Goal: Task Accomplishment & Management: Manage account settings

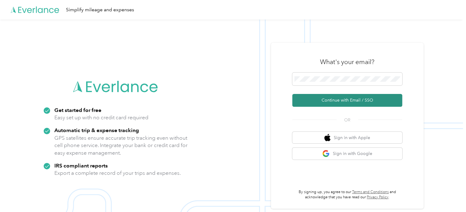
click at [348, 99] on button "Continue with Email / SSO" at bounding box center [347, 100] width 110 height 13
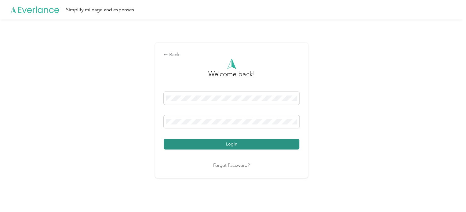
click at [222, 142] on button "Login" at bounding box center [231, 144] width 135 height 11
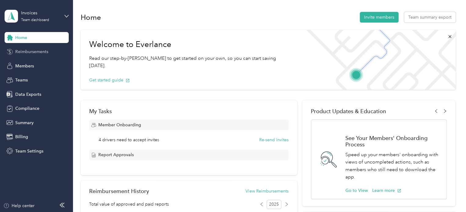
click at [36, 52] on span "Reimbursements" at bounding box center [31, 52] width 33 height 6
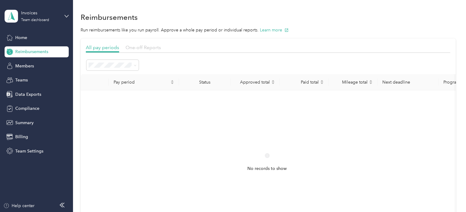
click at [151, 48] on span "One-off Reports" at bounding box center [142, 48] width 35 height 6
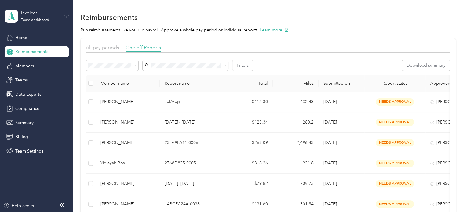
click at [107, 97] on span "Needs payment" at bounding box center [105, 96] width 31 height 5
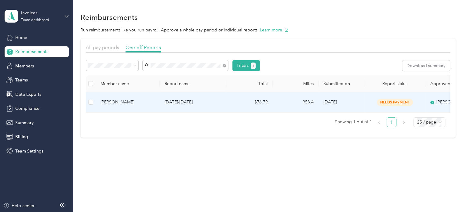
click at [117, 100] on div "[PERSON_NAME]" at bounding box center [127, 102] width 54 height 7
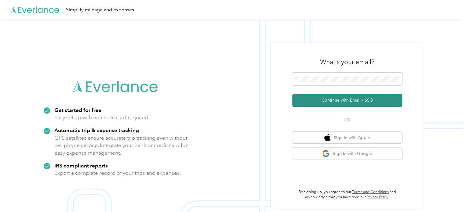
click at [342, 99] on button "Continue with Email / SSO" at bounding box center [347, 100] width 110 height 13
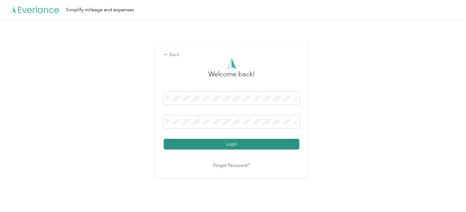
click at [230, 141] on button "Login" at bounding box center [231, 144] width 135 height 11
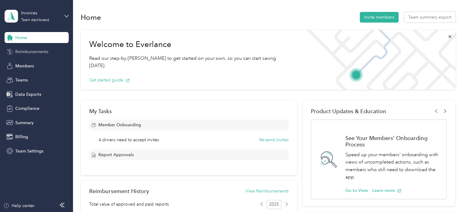
click at [24, 52] on span "Reimbursements" at bounding box center [31, 52] width 33 height 6
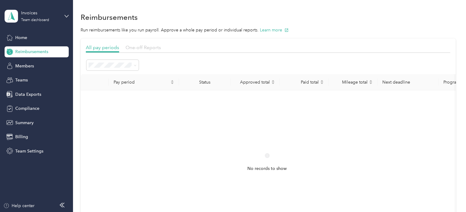
click at [153, 48] on span "One-off Reports" at bounding box center [142, 48] width 35 height 6
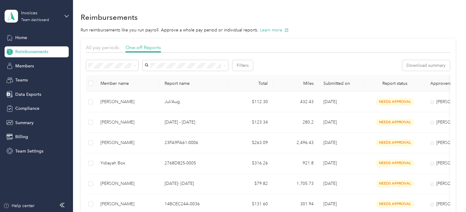
click at [109, 99] on li "Needs payment" at bounding box center [112, 96] width 52 height 11
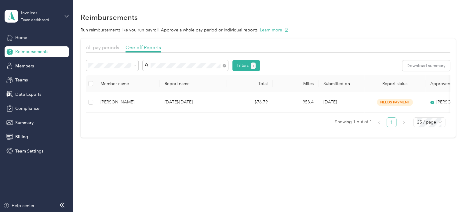
click at [181, 77] on div "[PERSON_NAME]" at bounding box center [185, 77] width 77 height 6
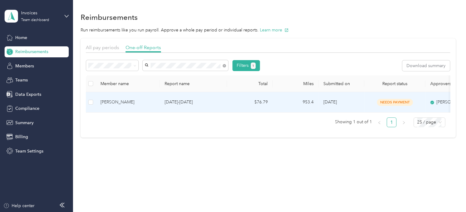
click at [122, 103] on div "[PERSON_NAME]" at bounding box center [127, 102] width 54 height 7
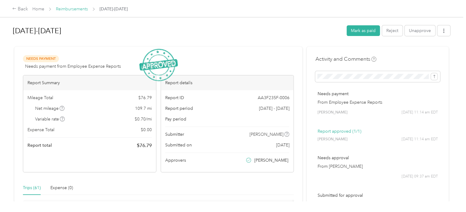
click at [79, 9] on link "Reimbursements" at bounding box center [72, 8] width 32 height 5
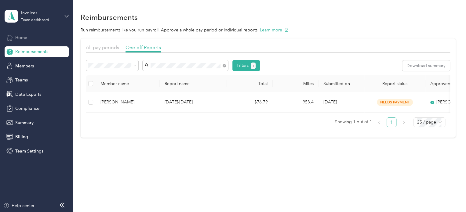
click at [22, 38] on span "Home" at bounding box center [21, 37] width 12 height 6
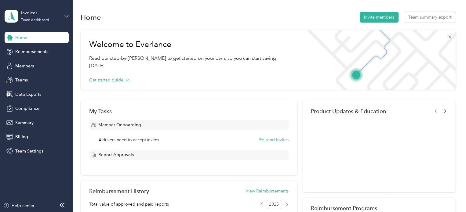
click at [283, 43] on div "Welcome to Everlance Read our step-by-[PERSON_NAME] to get started on your own,…" at bounding box center [268, 60] width 375 height 60
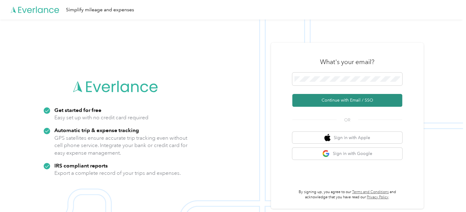
click at [350, 99] on button "Continue with Email / SSO" at bounding box center [347, 100] width 110 height 13
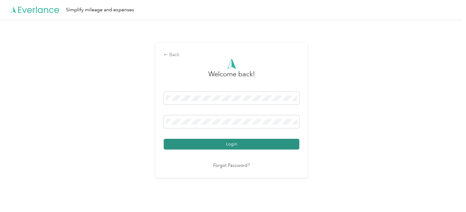
click at [226, 144] on button "Login" at bounding box center [231, 144] width 135 height 11
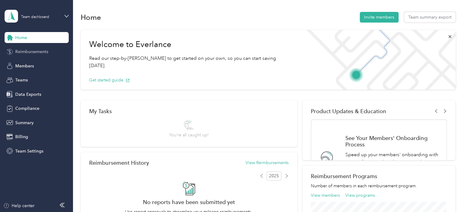
click at [38, 50] on span "Reimbursements" at bounding box center [31, 52] width 33 height 6
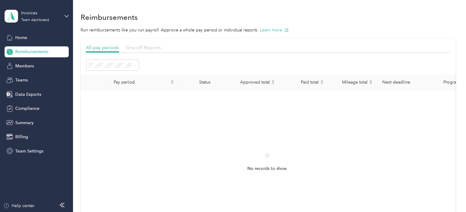
click at [148, 45] on span "One-off Reports" at bounding box center [142, 48] width 35 height 6
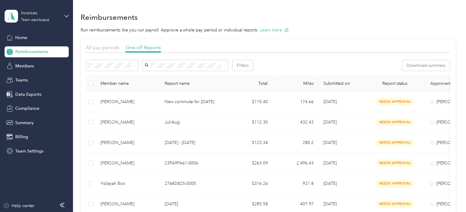
click at [108, 96] on span "Needs payment" at bounding box center [105, 96] width 31 height 5
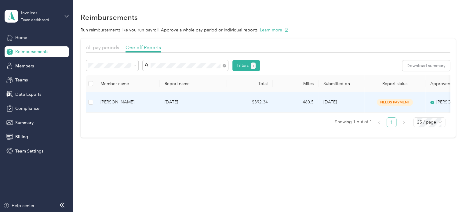
click at [122, 102] on div "Russell Frankino" at bounding box center [127, 102] width 54 height 7
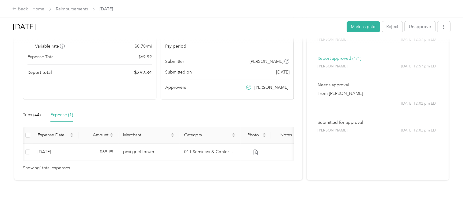
scroll to position [0, 33]
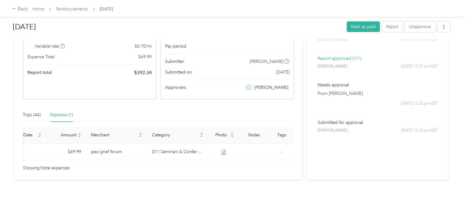
click at [220, 66] on div "Report ID 191516629-0030 Report period Aug 1 - 31, 2025 Pay period Submitter Ru…" at bounding box center [227, 58] width 133 height 82
click at [81, 8] on link "Reimbursements" at bounding box center [72, 8] width 32 height 5
